Goal: Check status

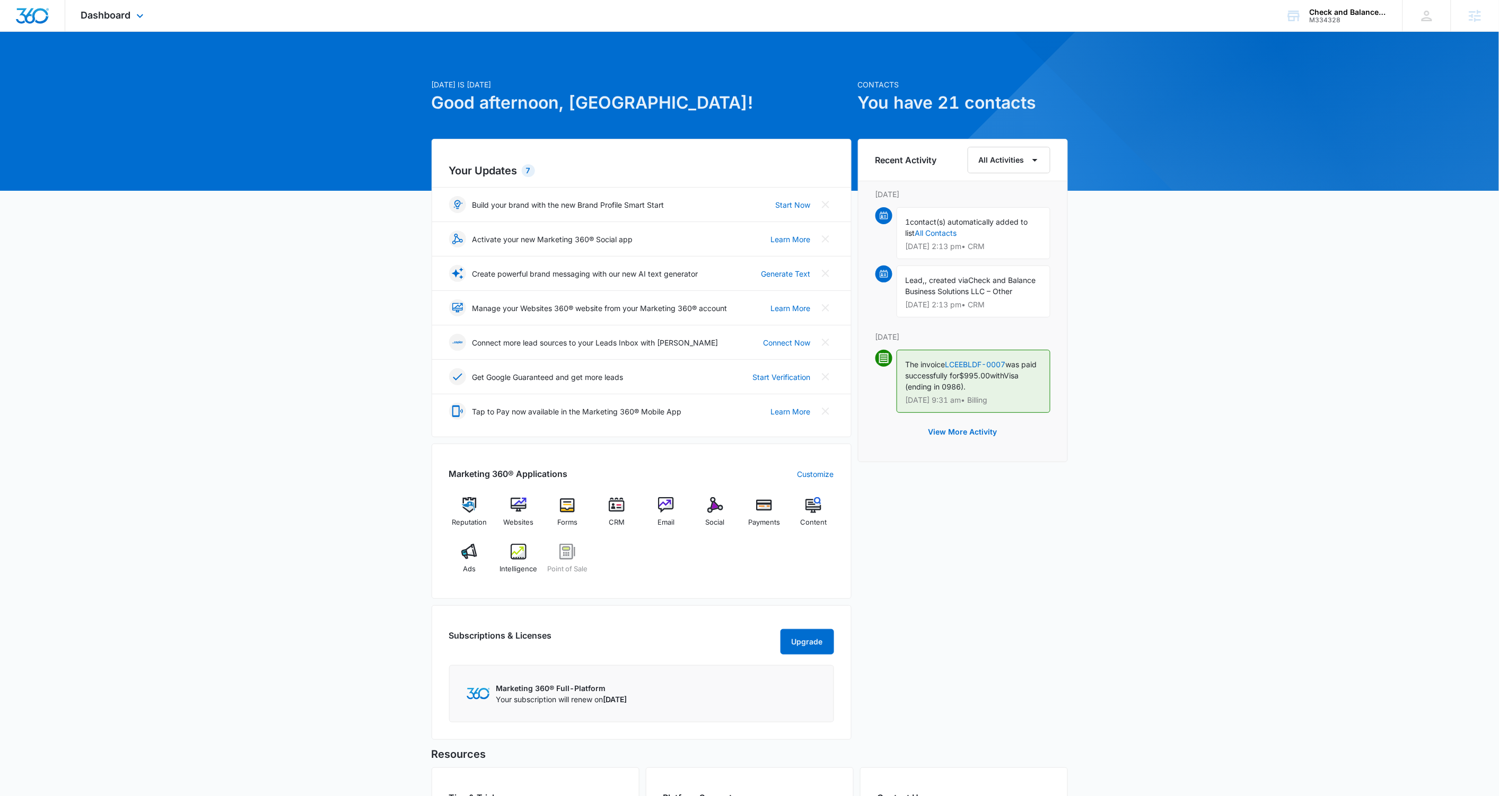
click at [132, 20] on div "Dashboard Apps Reputation Websites Forms CRM Email Social Payments POS Content …" at bounding box center [113, 15] width 97 height 31
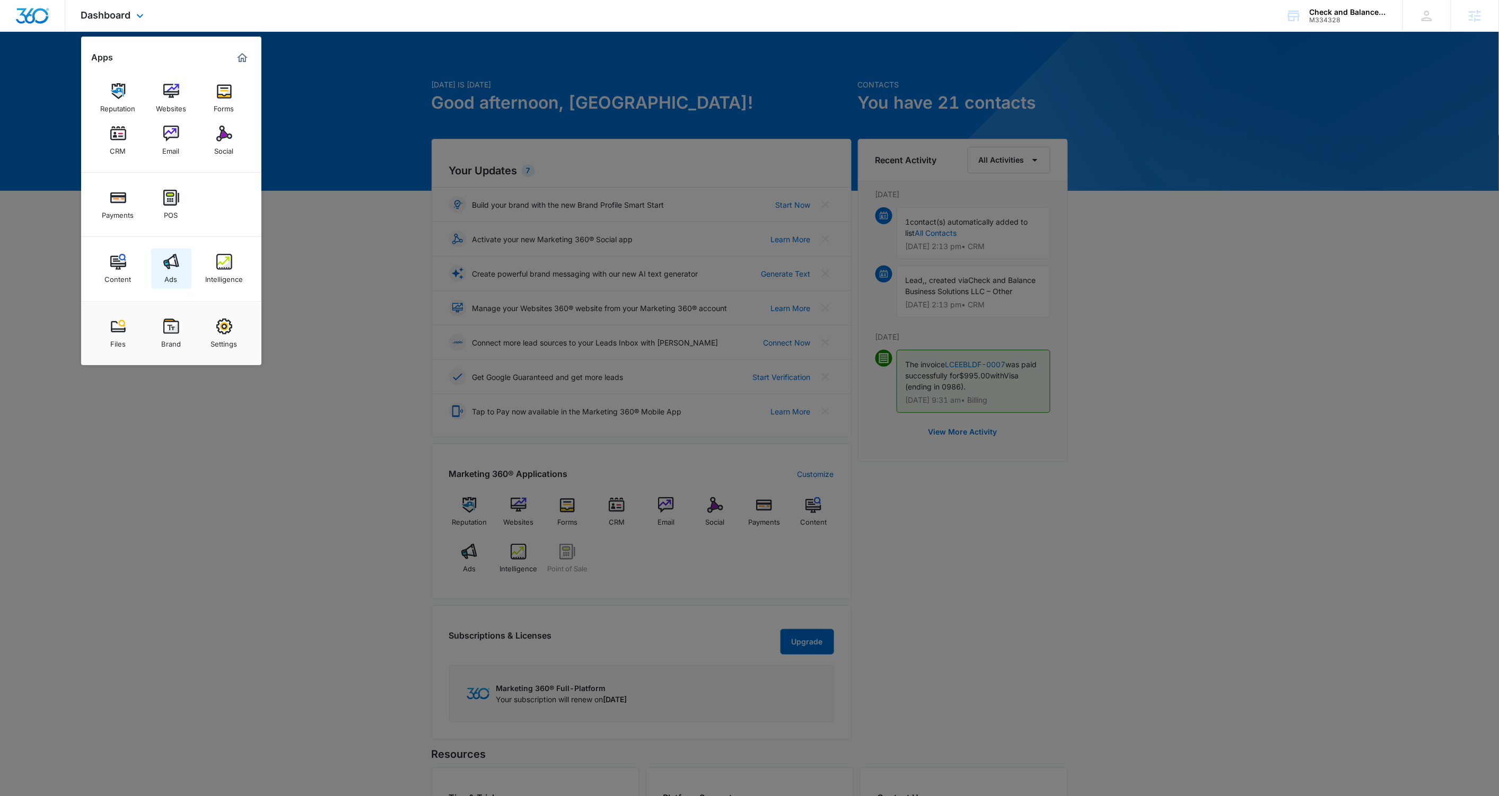
click at [174, 267] on img at bounding box center [171, 262] width 16 height 16
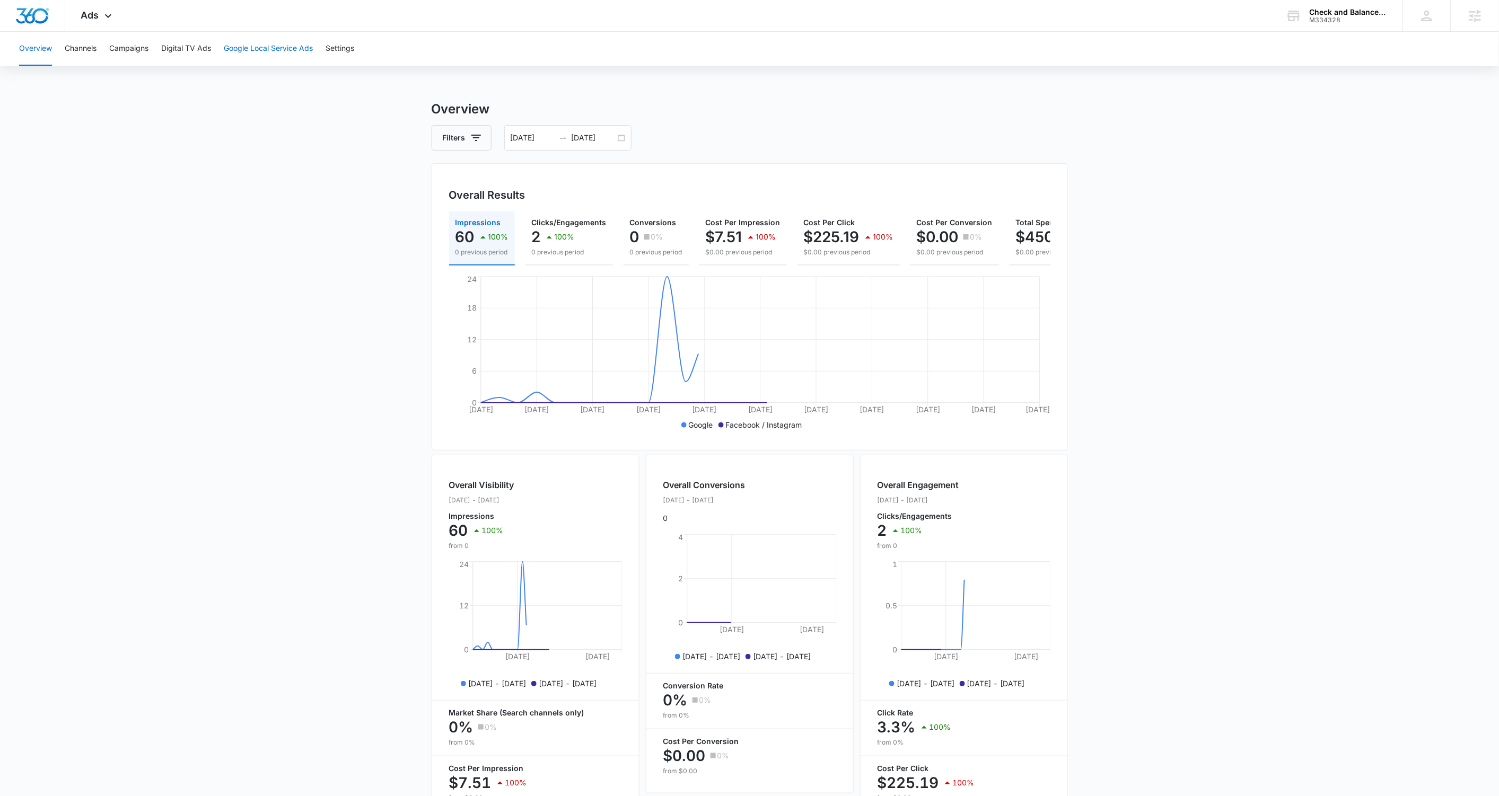
click at [253, 48] on button "Google Local Service Ads" at bounding box center [268, 49] width 89 height 34
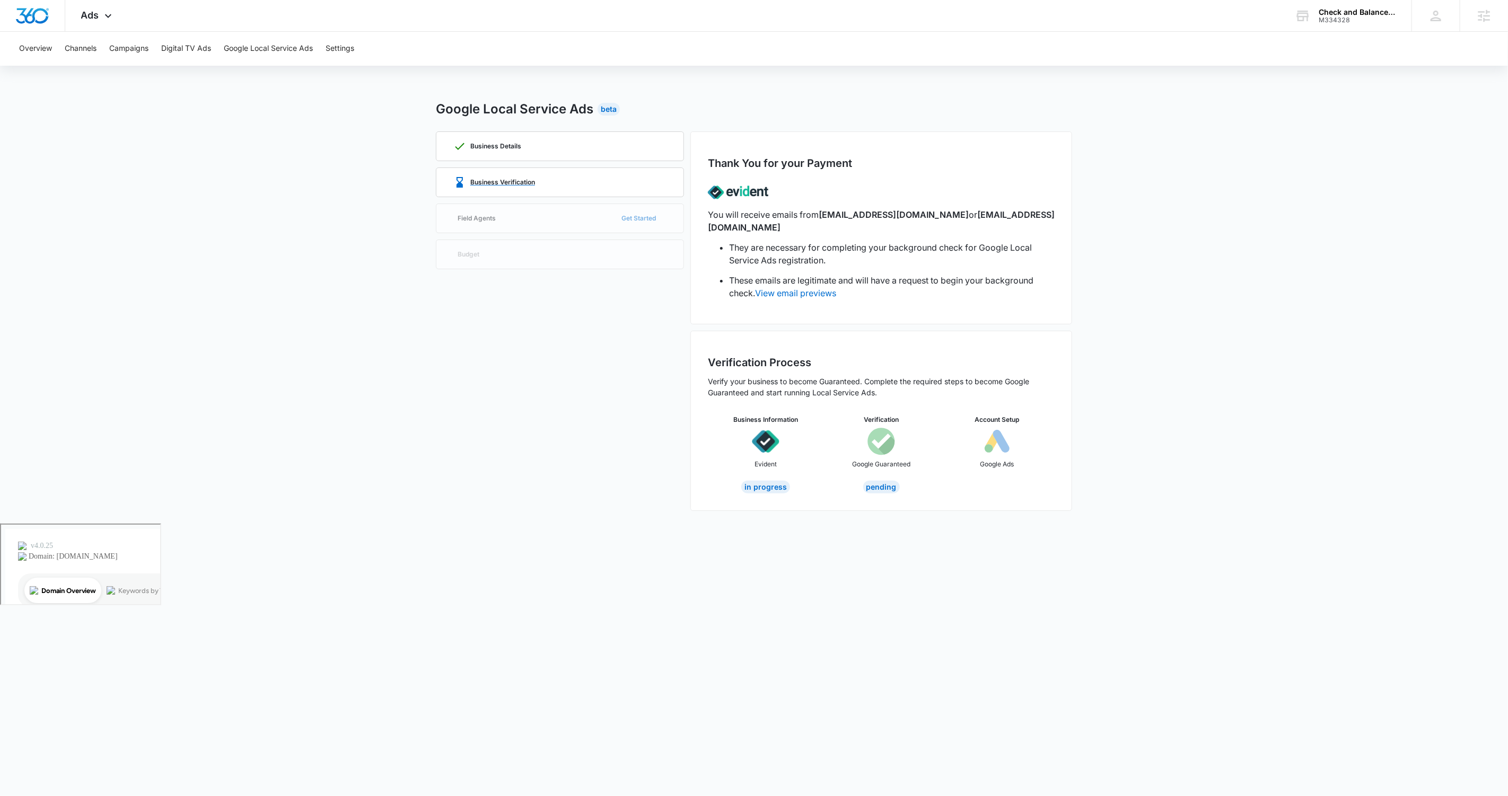
click at [512, 180] on p "Business Verification" at bounding box center [502, 182] width 65 height 6
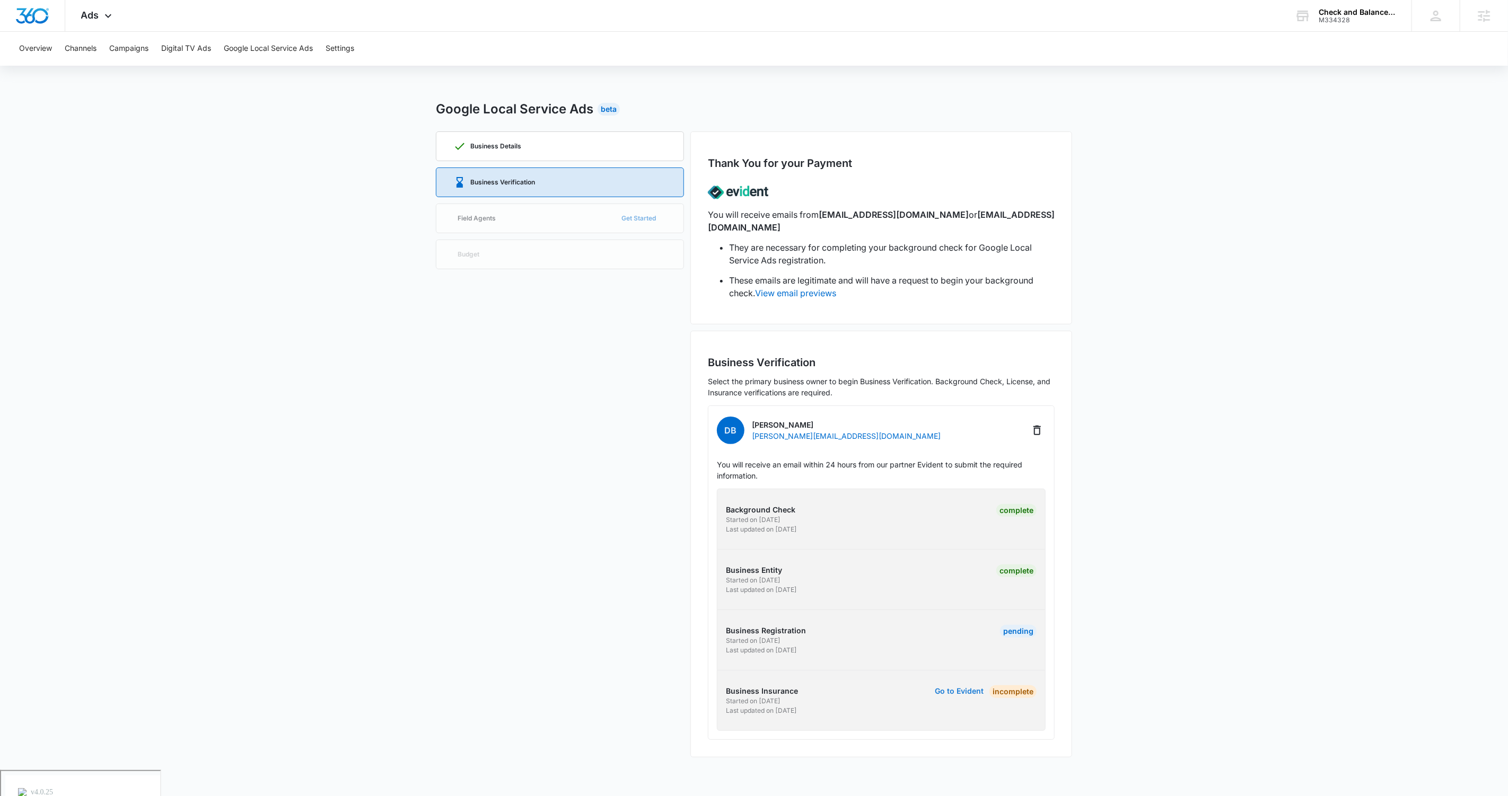
click at [791, 427] on button "Go to Evident" at bounding box center [959, 691] width 49 height 7
click at [665, 427] on div "Business Details Business Verification Field Agents Get Started Budget" at bounding box center [560, 444] width 248 height 626
drag, startPoint x: 728, startPoint y: 617, endPoint x: 828, endPoint y: 645, distance: 102.9
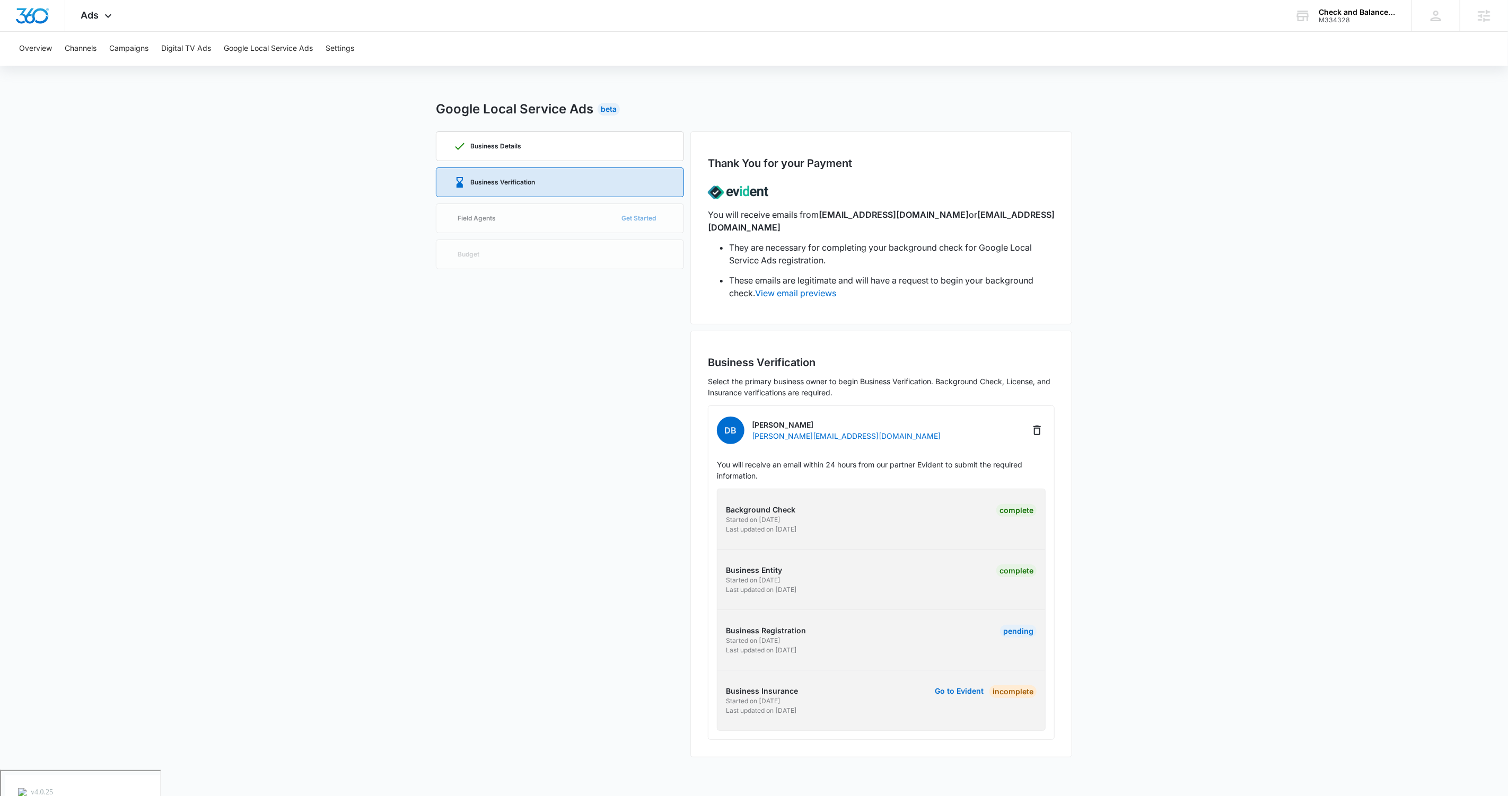
click at [791, 427] on div "Background Check Started on [DATE] Last updated on [DATE] Complete Business Ent…" at bounding box center [881, 610] width 329 height 242
drag, startPoint x: 810, startPoint y: 698, endPoint x: 737, endPoint y: 685, distance: 73.7
click at [737, 427] on div "Business Insurance Started on [DATE] Last updated on [DATE]" at bounding box center [802, 701] width 152 height 30
click at [715, 427] on div "DB [PERSON_NAME] [PERSON_NAME][EMAIL_ADDRESS][DOMAIN_NAME] You will receive an …" at bounding box center [881, 573] width 347 height 335
